Goal: Task Accomplishment & Management: Complete application form

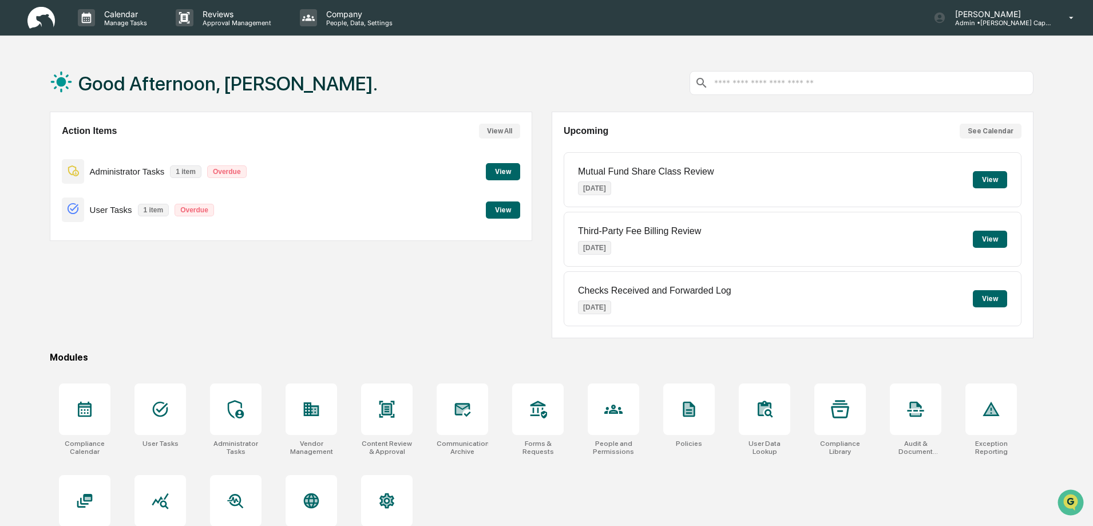
click at [504, 208] on button "View" at bounding box center [503, 209] width 34 height 17
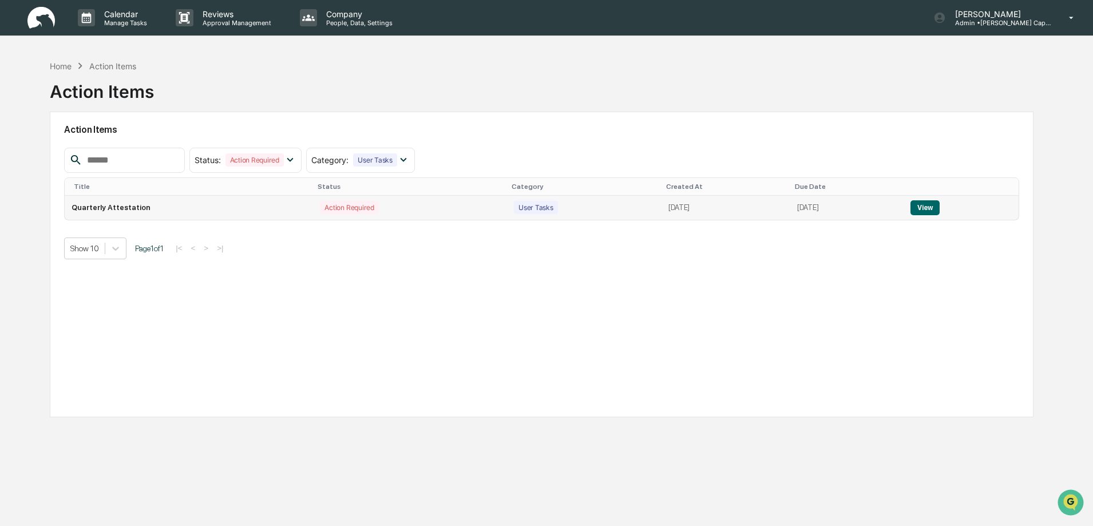
click at [939, 214] on button "View" at bounding box center [924, 207] width 29 height 15
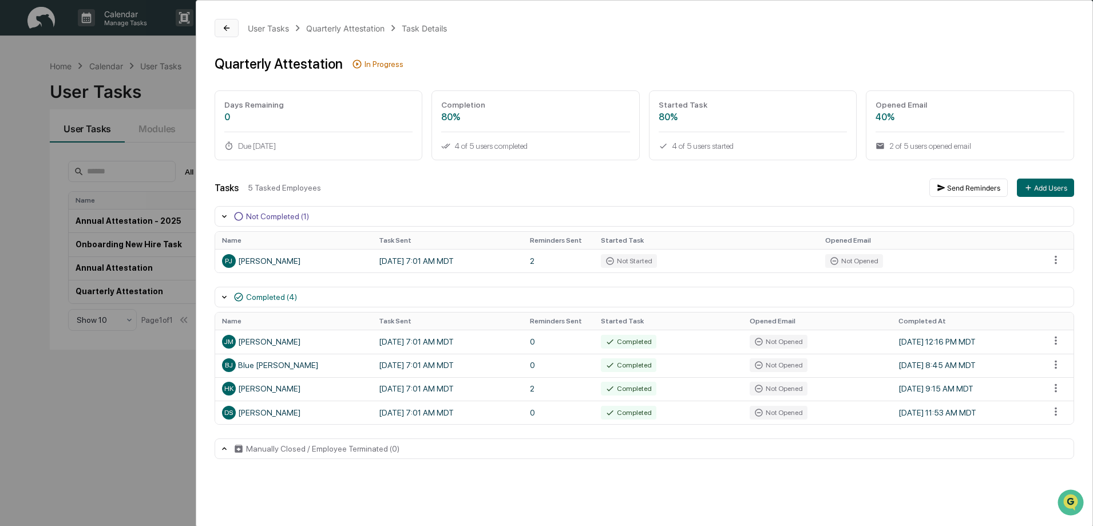
click at [229, 29] on icon at bounding box center [226, 27] width 9 height 9
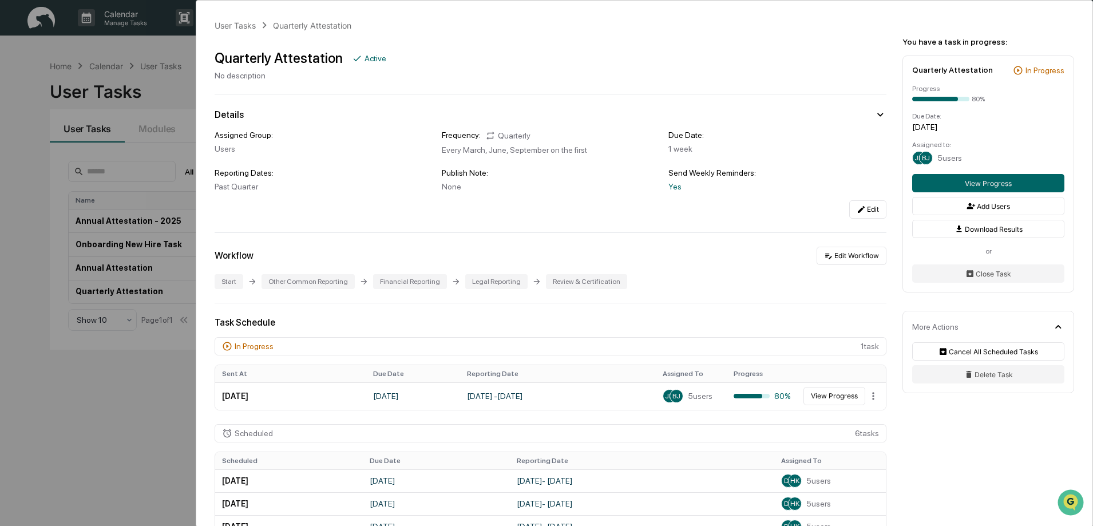
click at [168, 81] on div "User Tasks Quarterly Attestation Quarterly Attestation Active No description De…" at bounding box center [546, 263] width 1093 height 526
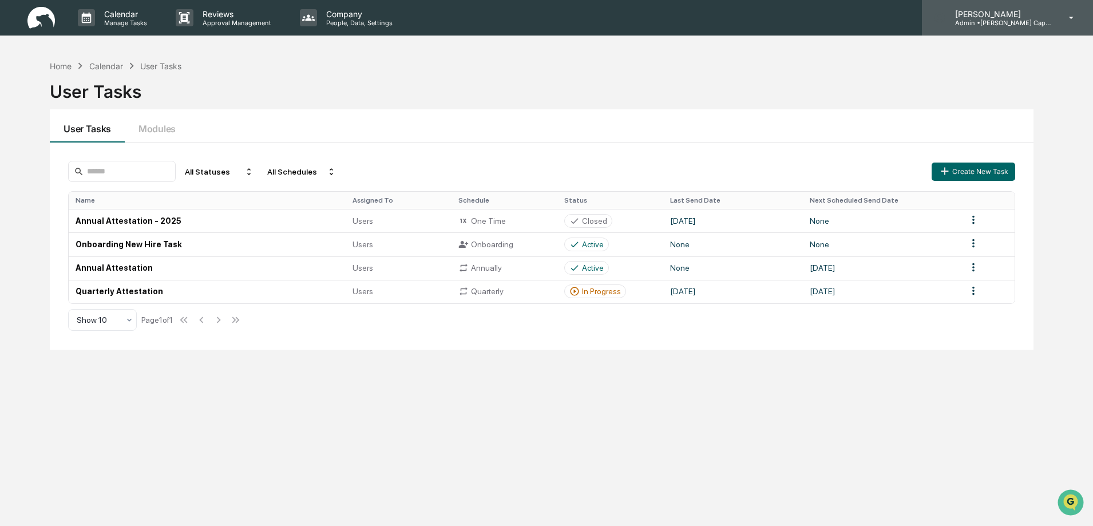
click at [985, 17] on p "[PERSON_NAME]" at bounding box center [999, 14] width 106 height 10
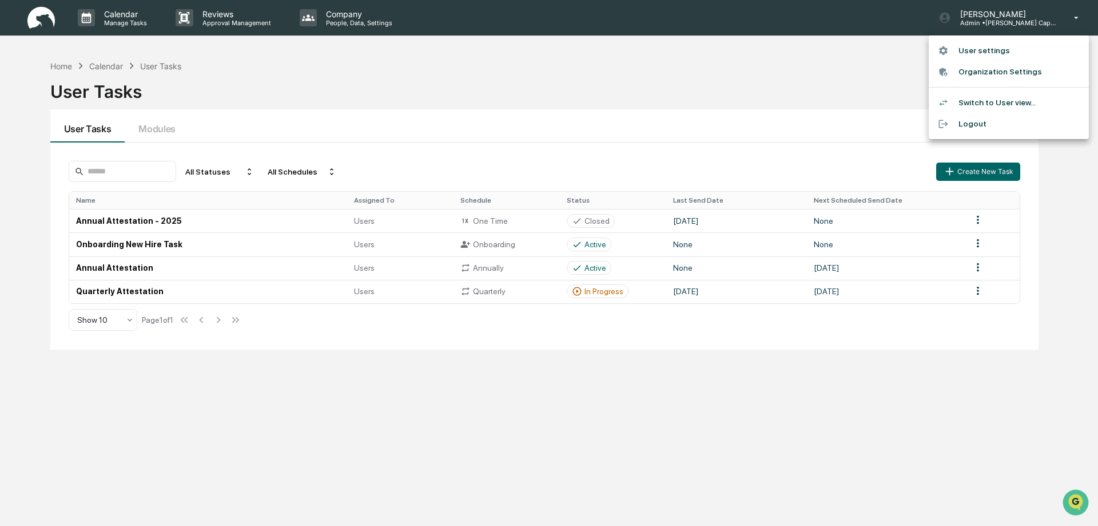
click at [983, 55] on li "User settings" at bounding box center [1009, 50] width 160 height 21
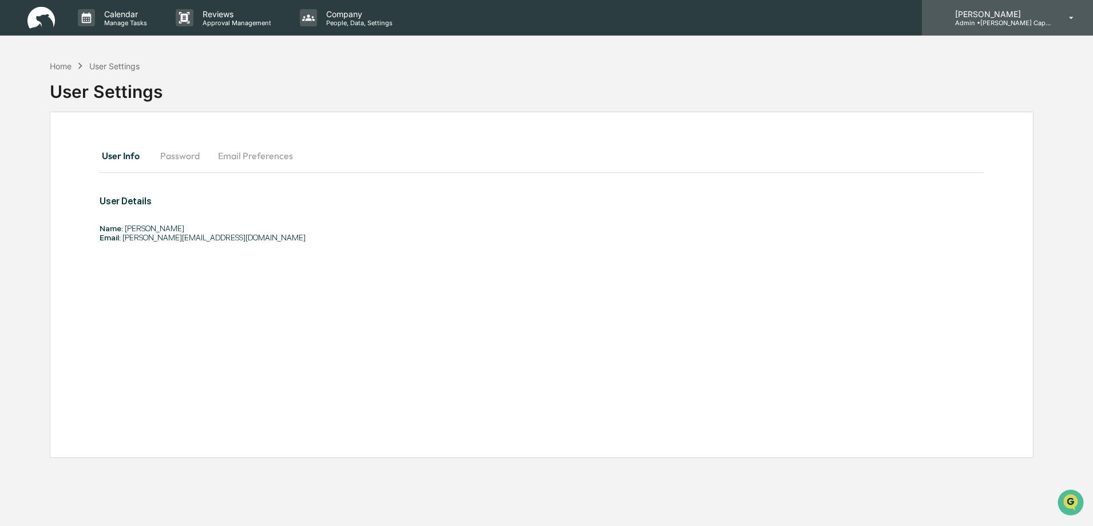
click at [1015, 19] on p "Admin • [PERSON_NAME] Capital" at bounding box center [999, 23] width 106 height 8
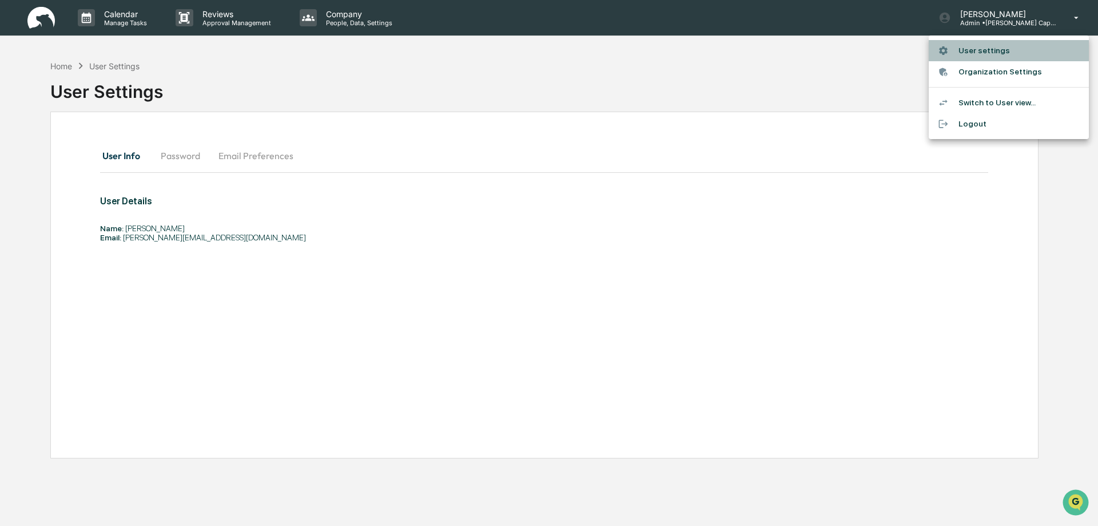
click at [988, 51] on li "User settings" at bounding box center [1009, 50] width 160 height 21
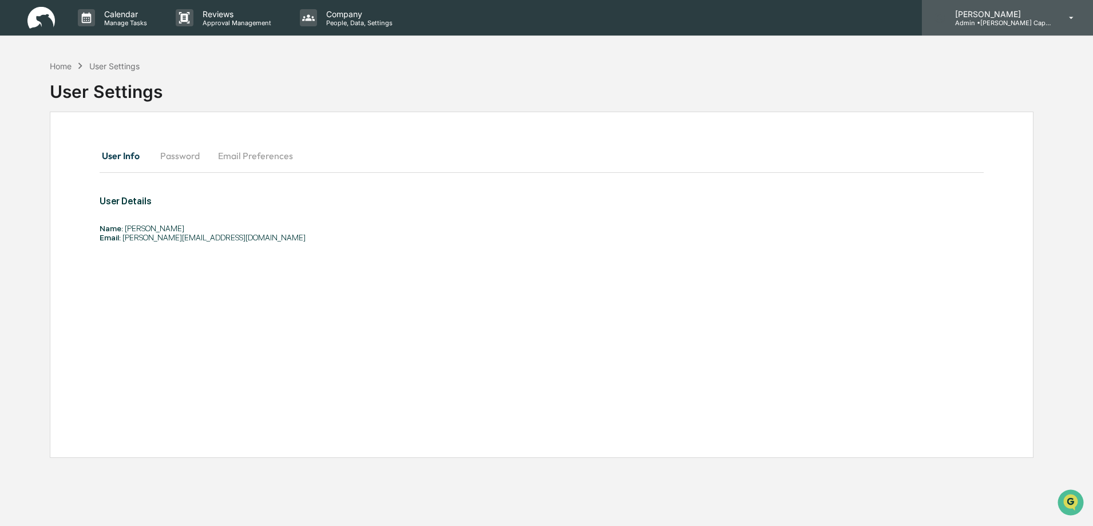
click at [1010, 12] on p "[PERSON_NAME]" at bounding box center [999, 14] width 106 height 10
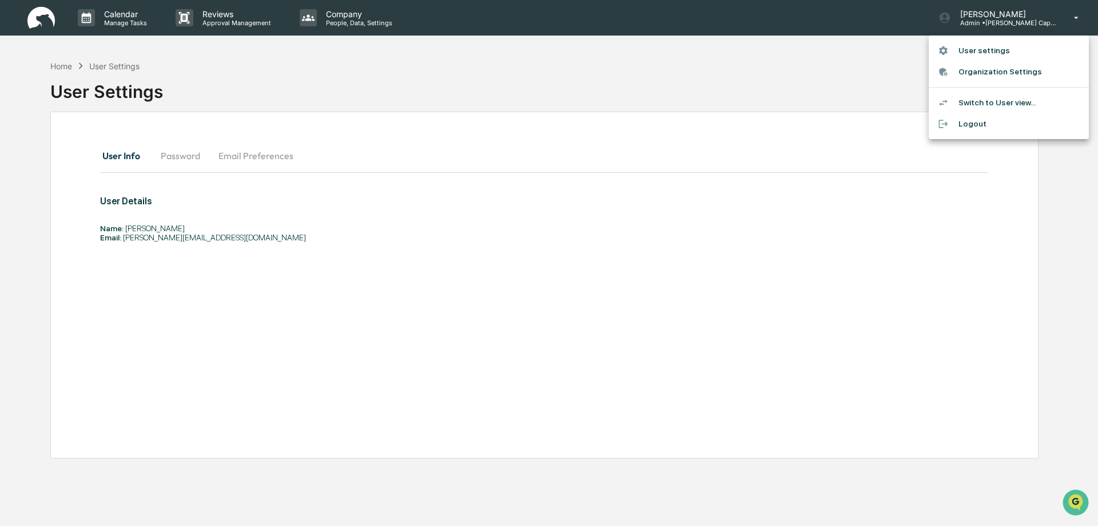
click at [987, 104] on li "Switch to User view..." at bounding box center [1009, 102] width 160 height 21
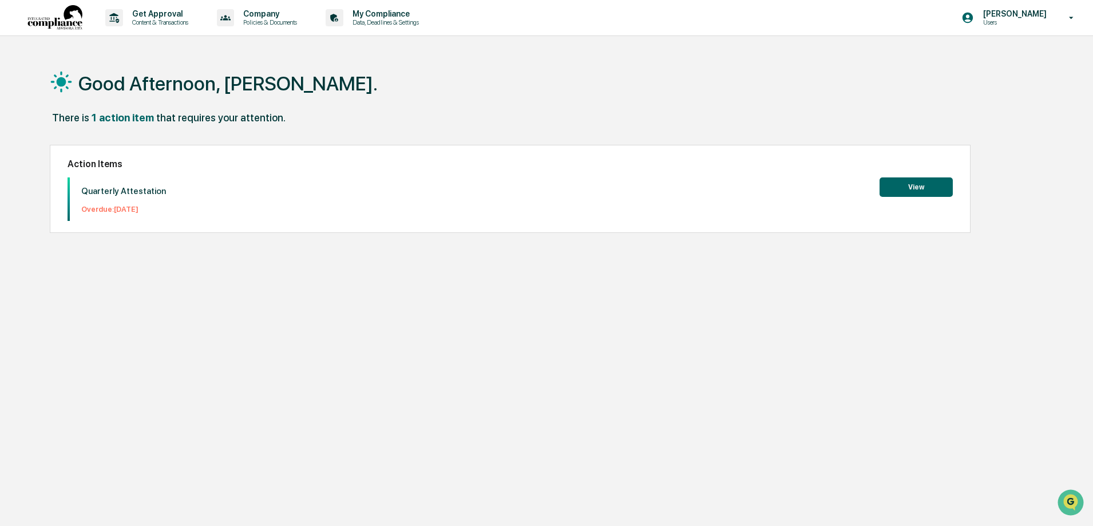
click at [906, 188] on button "View" at bounding box center [915, 186] width 73 height 19
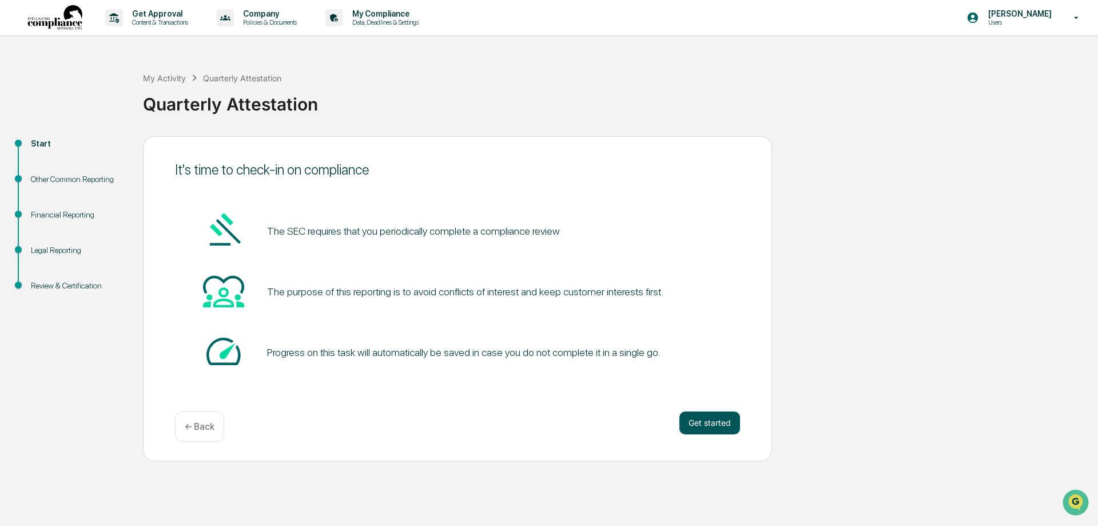
click at [689, 419] on button "Get started" at bounding box center [710, 422] width 61 height 23
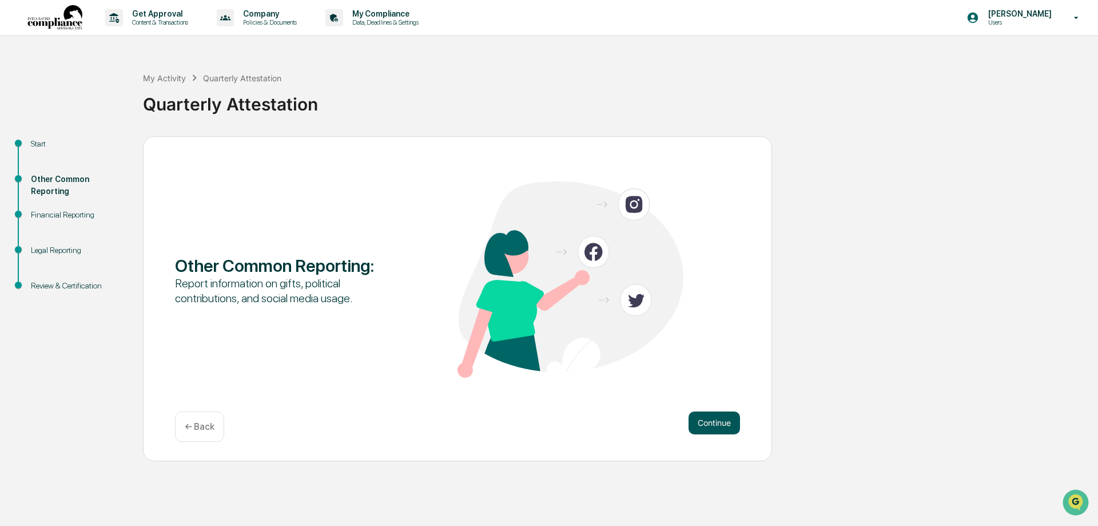
click at [700, 422] on button "Continue" at bounding box center [714, 422] width 51 height 23
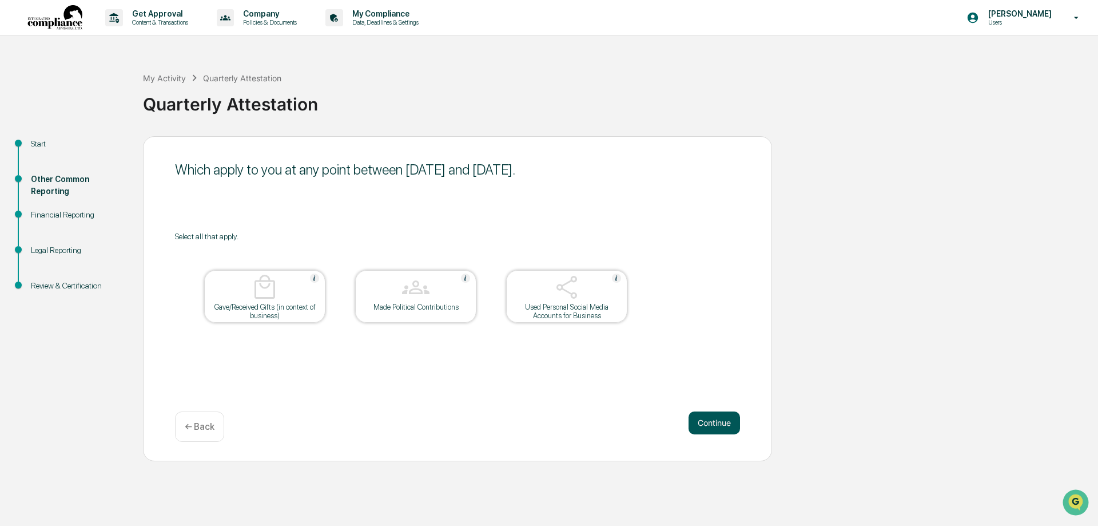
click at [714, 423] on button "Continue" at bounding box center [714, 422] width 51 height 23
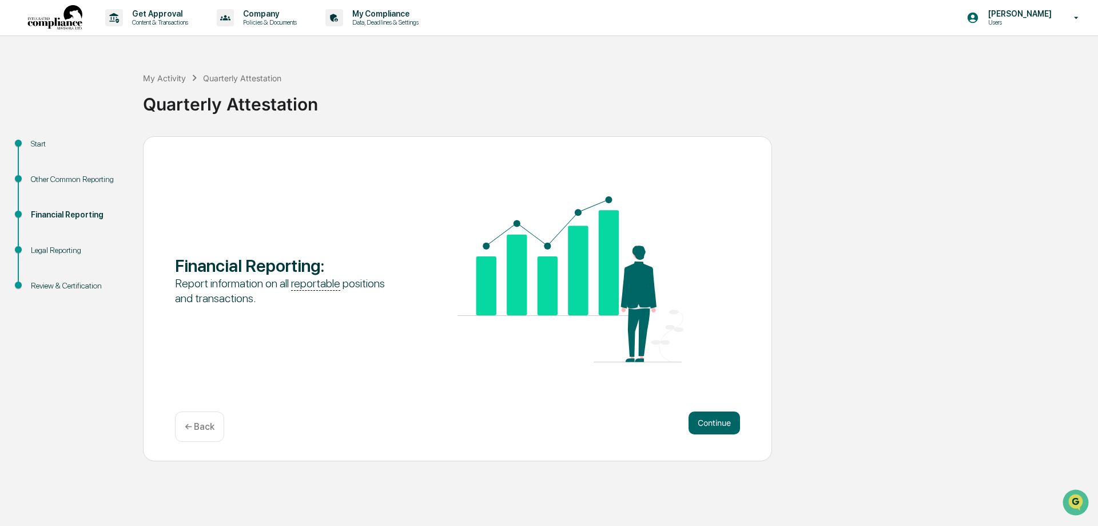
click at [185, 432] on div "← Back" at bounding box center [199, 426] width 49 height 30
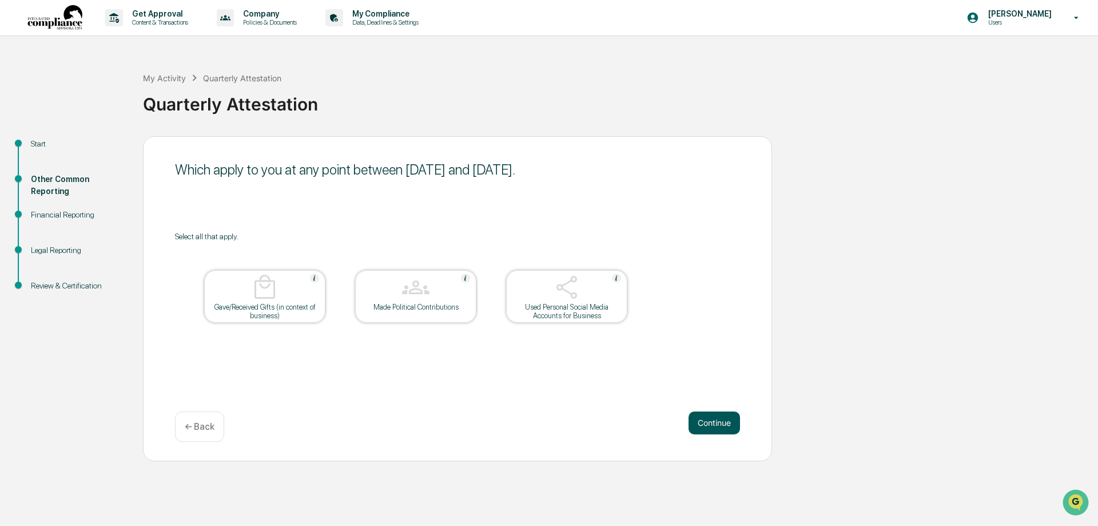
click at [713, 421] on button "Continue" at bounding box center [714, 422] width 51 height 23
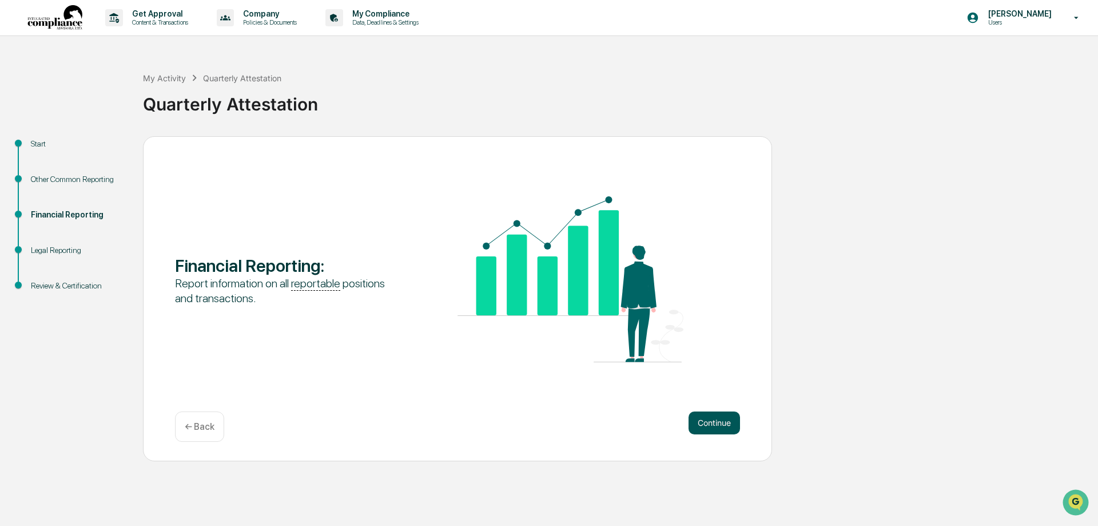
click at [713, 431] on button "Continue" at bounding box center [714, 422] width 51 height 23
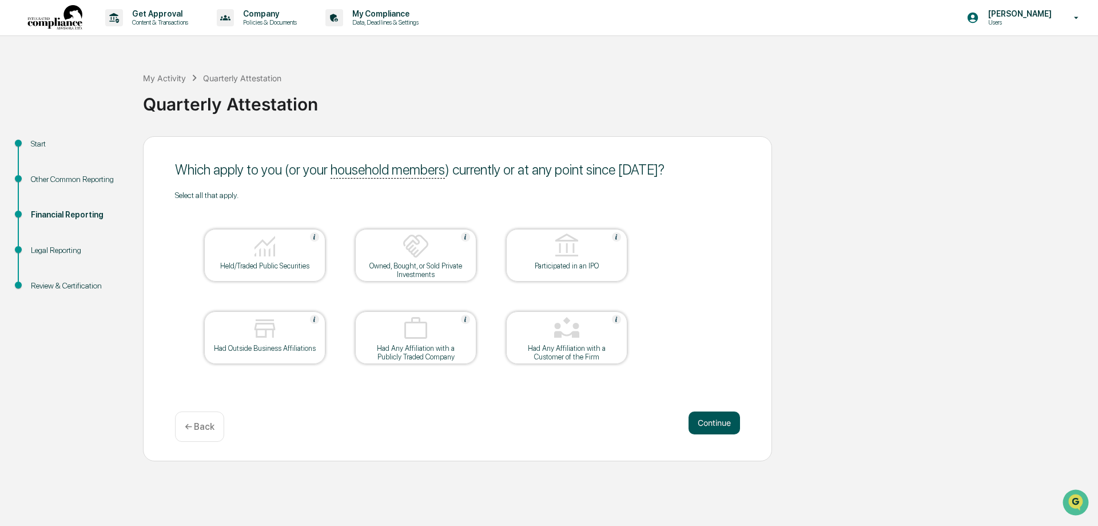
click at [713, 424] on button "Continue" at bounding box center [714, 422] width 51 height 23
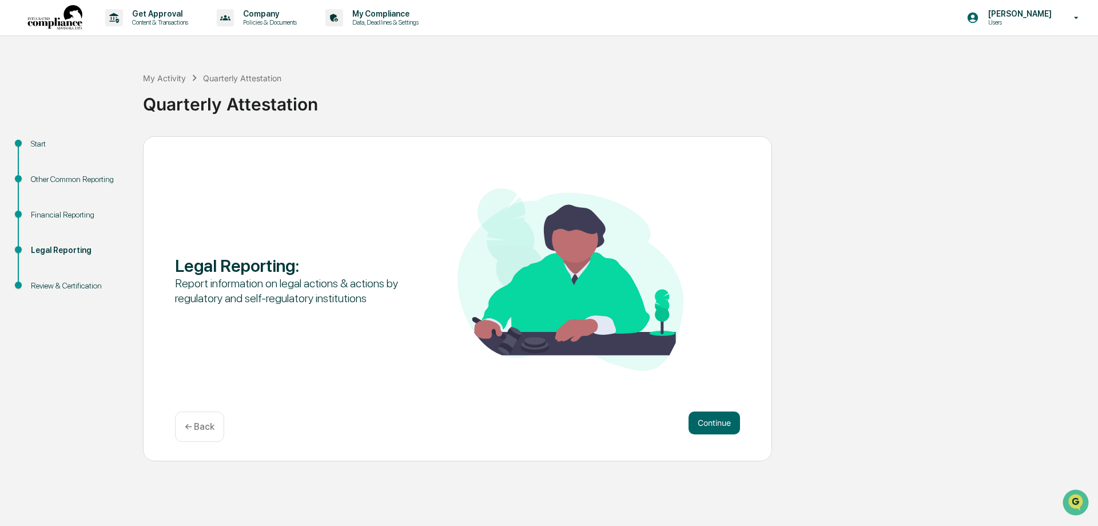
click at [713, 424] on button "Continue" at bounding box center [714, 422] width 51 height 23
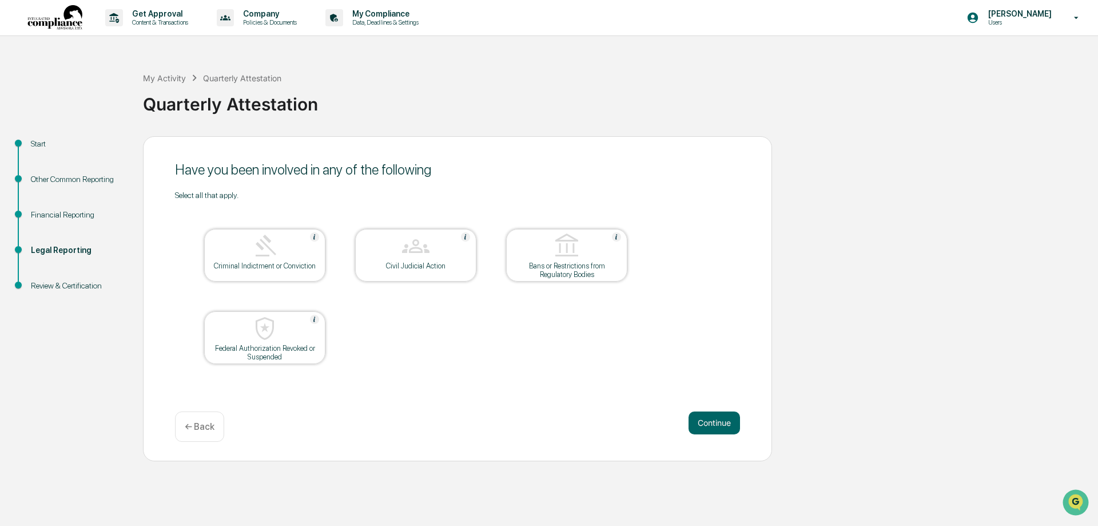
click at [713, 424] on button "Continue" at bounding box center [714, 422] width 51 height 23
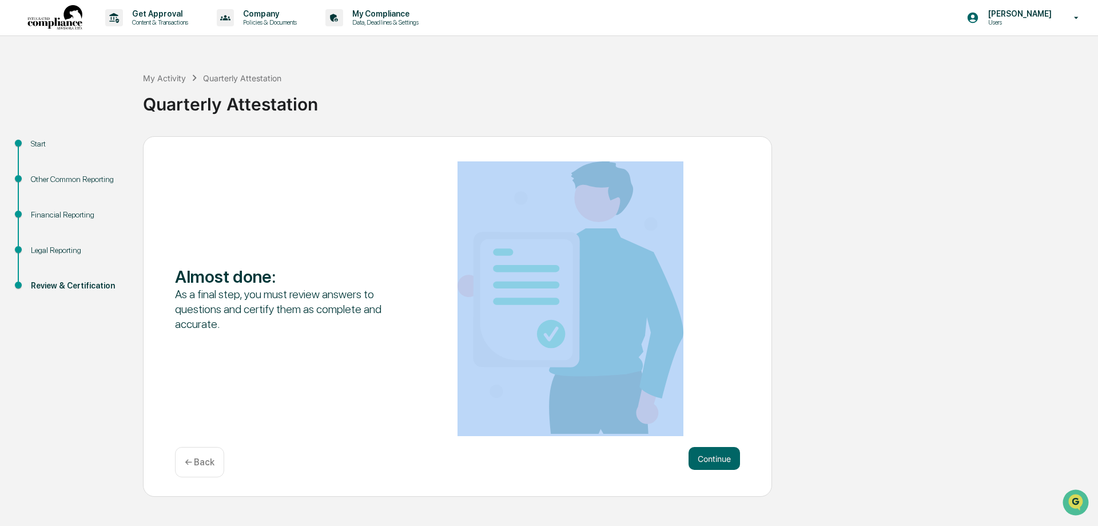
click at [713, 424] on div "Almost done : As a final step, you must review answers to questions and certify…" at bounding box center [457, 298] width 565 height 275
click at [716, 457] on button "Continue" at bounding box center [714, 458] width 51 height 23
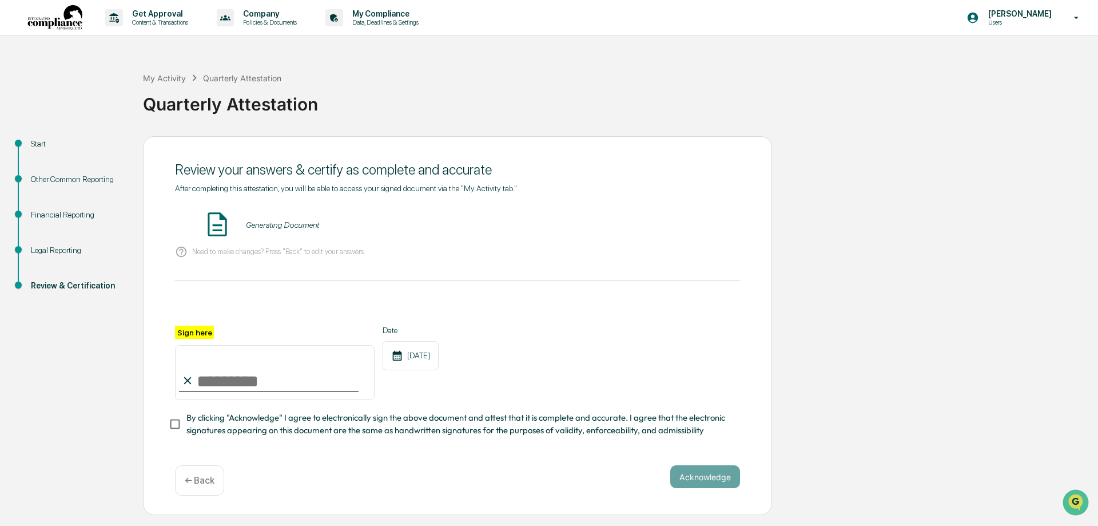
click at [233, 382] on input "Sign here" at bounding box center [275, 372] width 200 height 55
type input "**********"
click at [713, 488] on button "Acknowledge" at bounding box center [706, 476] width 70 height 23
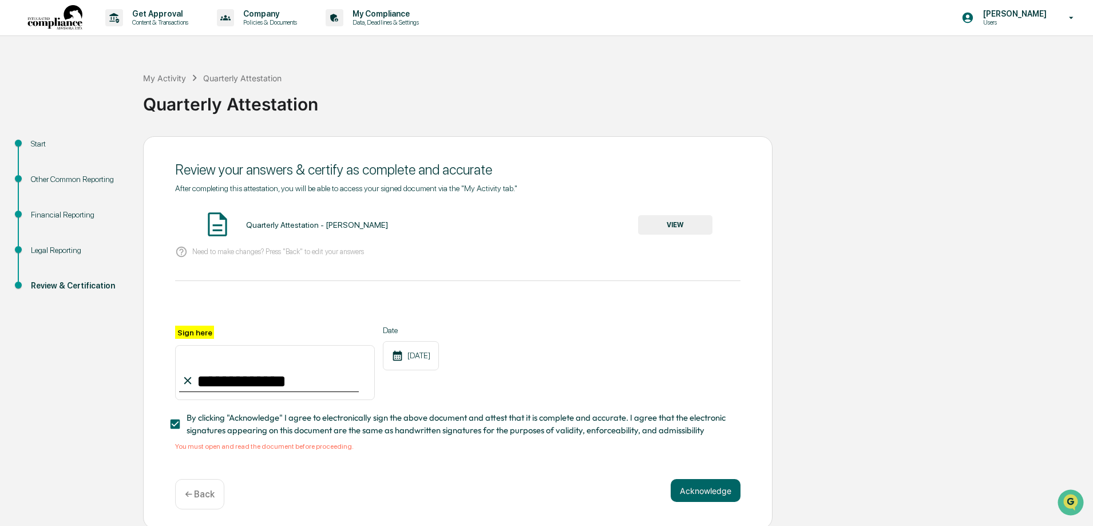
click at [682, 232] on button "VIEW" at bounding box center [675, 224] width 74 height 19
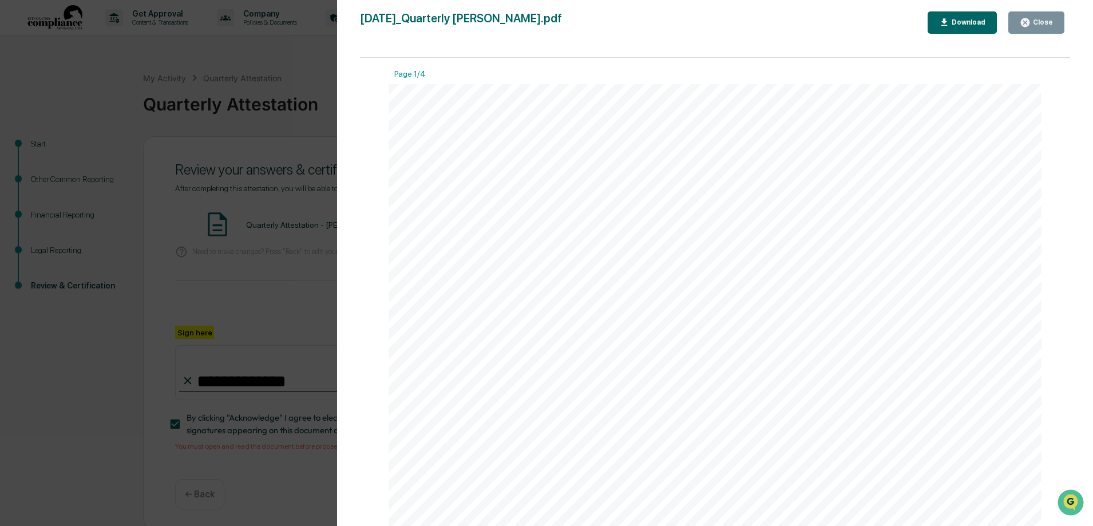
click at [1047, 17] on button "Close" at bounding box center [1036, 22] width 56 height 22
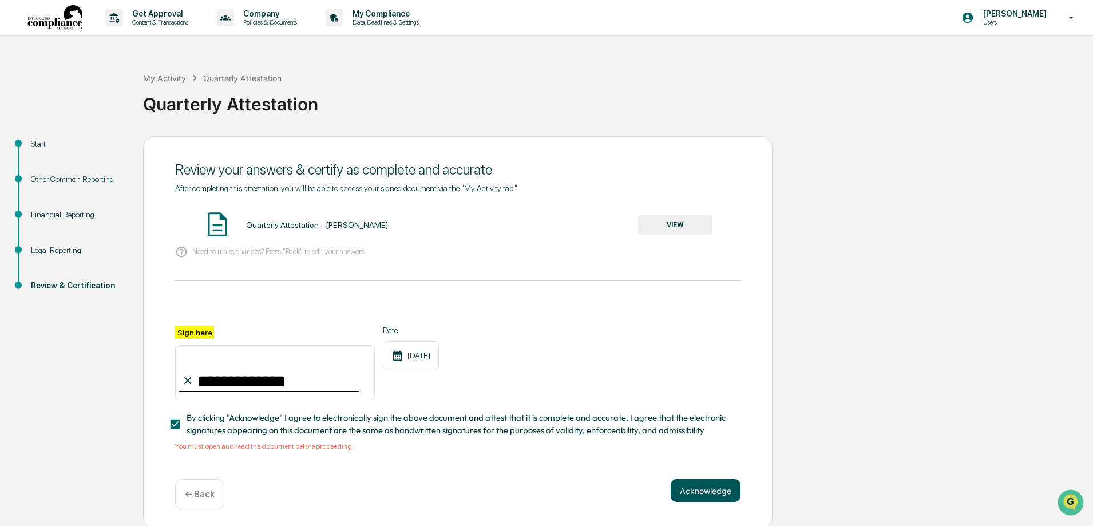
click at [705, 493] on button "Acknowledge" at bounding box center [706, 490] width 70 height 23
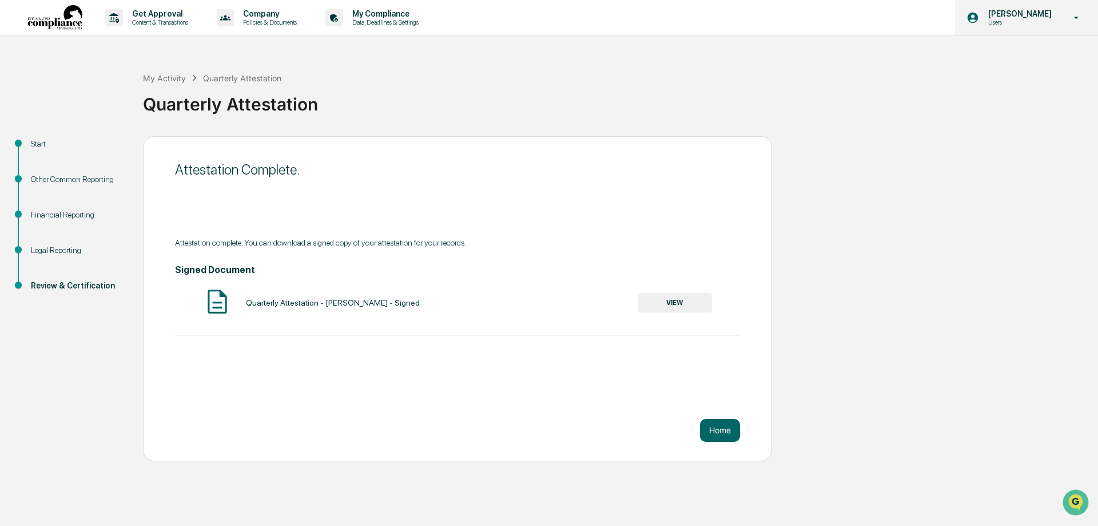
click at [1028, 17] on p "[PERSON_NAME]" at bounding box center [1018, 13] width 78 height 9
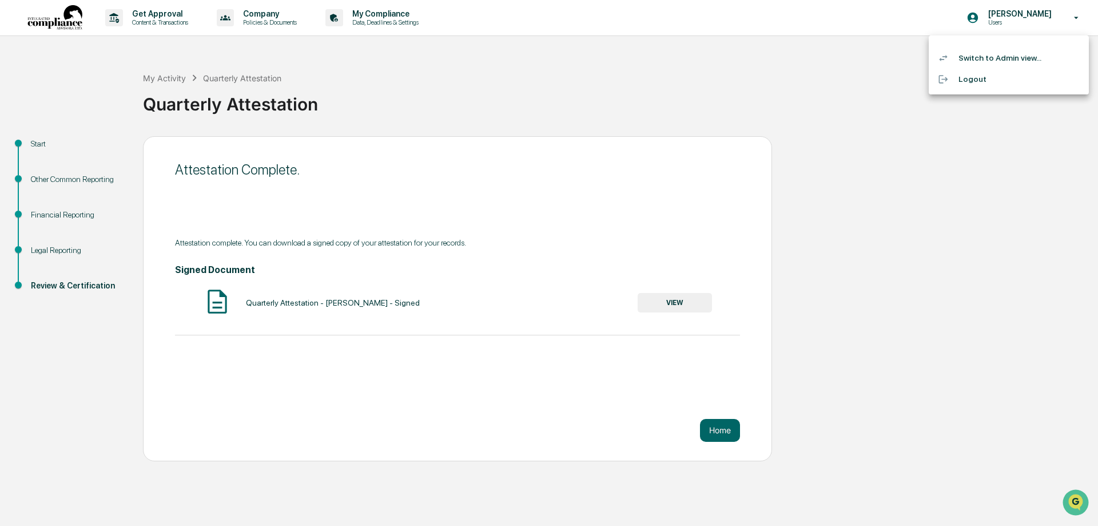
click at [974, 58] on li "Switch to Admin view..." at bounding box center [1009, 57] width 160 height 21
